Goal: Task Accomplishment & Management: Use online tool/utility

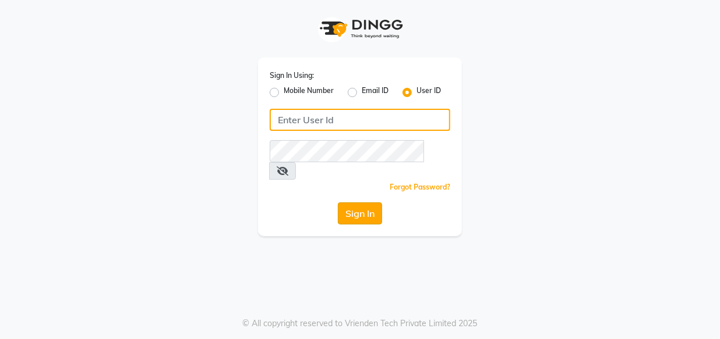
type input "e1948-11"
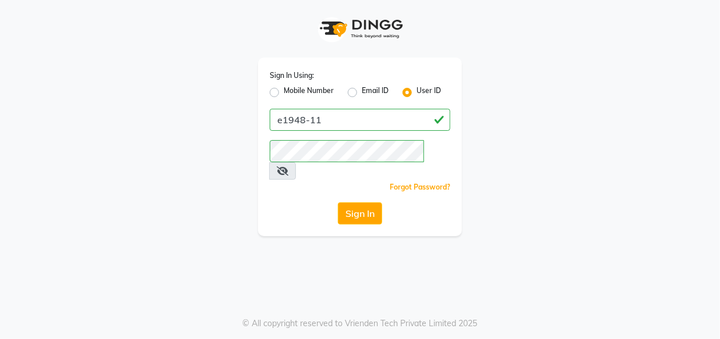
drag, startPoint x: 369, startPoint y: 196, endPoint x: 363, endPoint y: 203, distance: 9.1
click at [370, 203] on button "Sign In" at bounding box center [360, 214] width 44 height 22
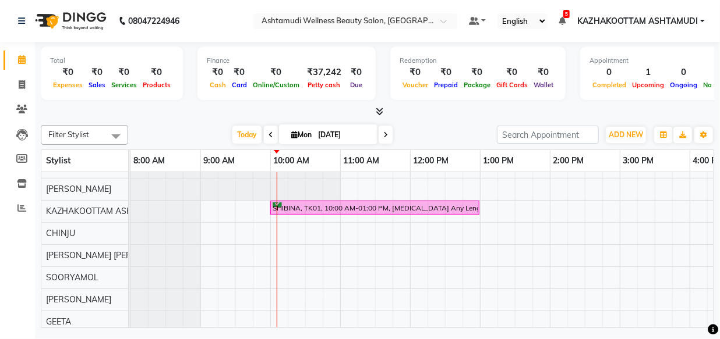
click at [380, 108] on icon at bounding box center [380, 111] width 8 height 9
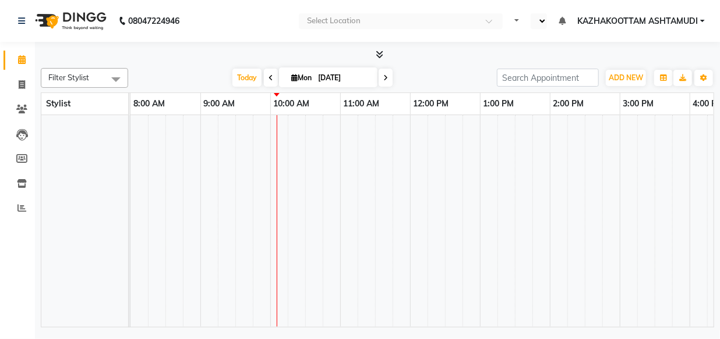
select select "en"
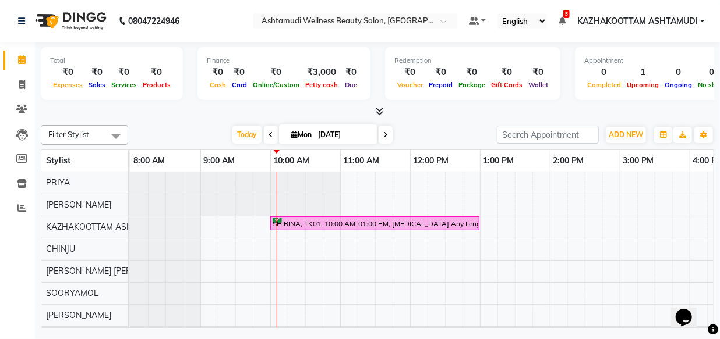
click at [377, 108] on icon at bounding box center [380, 111] width 8 height 9
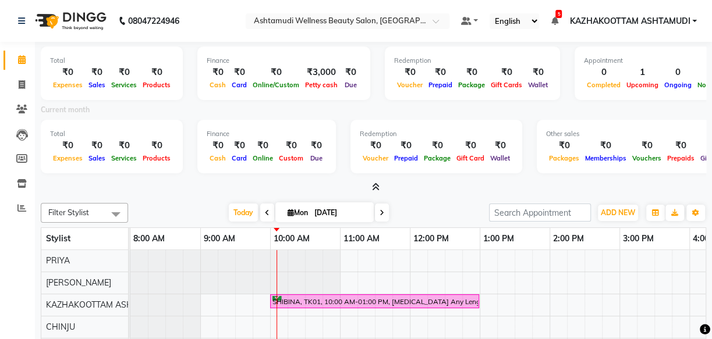
click at [373, 186] on icon at bounding box center [376, 187] width 8 height 9
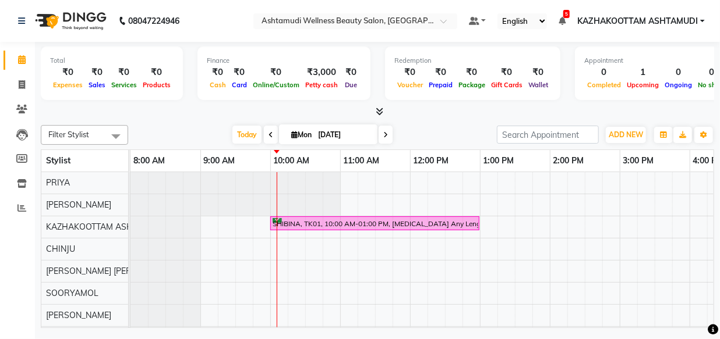
click at [377, 114] on icon at bounding box center [380, 111] width 8 height 9
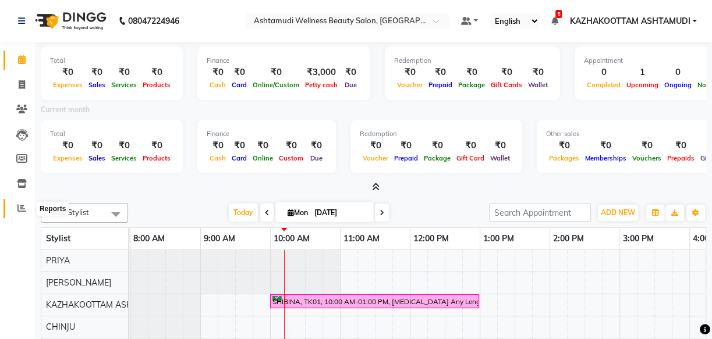
click at [25, 207] on icon at bounding box center [21, 208] width 9 height 9
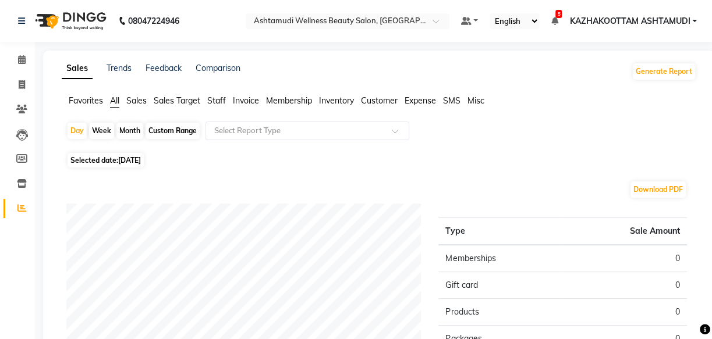
click at [172, 133] on div "Custom Range" at bounding box center [173, 131] width 54 height 16
select select "9"
select select "2025"
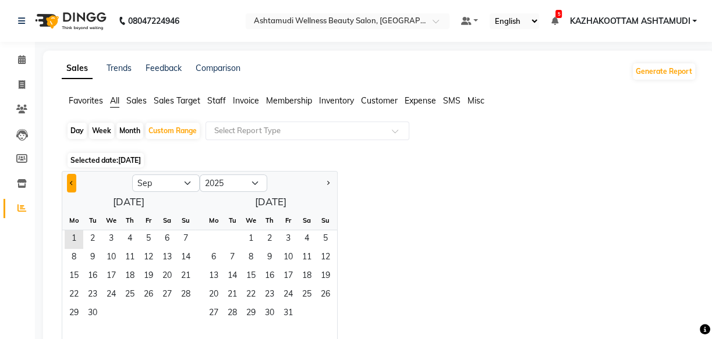
click at [69, 184] on button "Previous month" at bounding box center [71, 183] width 9 height 19
select select "8"
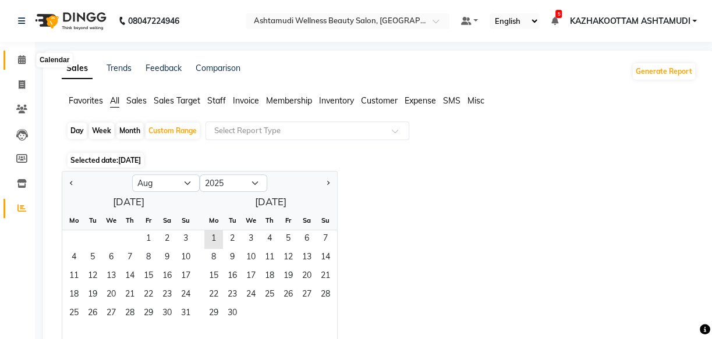
drag, startPoint x: 22, startPoint y: 63, endPoint x: 41, endPoint y: 66, distance: 20.0
click at [22, 63] on icon at bounding box center [22, 59] width 8 height 9
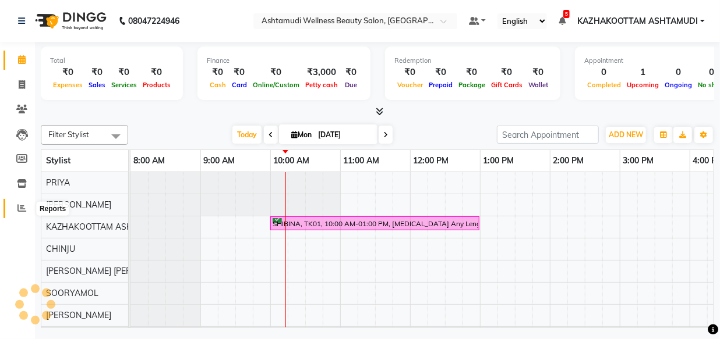
click at [26, 213] on span at bounding box center [22, 208] width 20 height 13
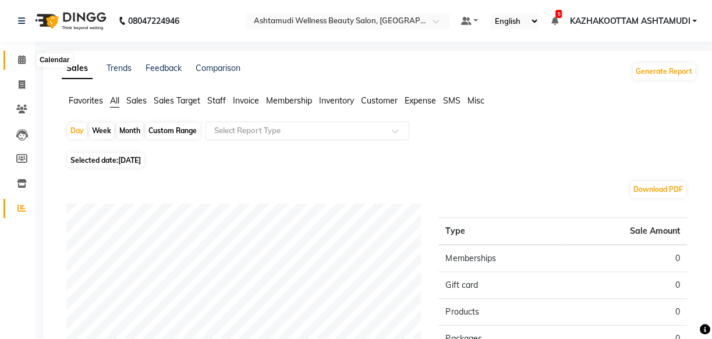
click at [22, 62] on icon at bounding box center [22, 59] width 8 height 9
